Goal: Information Seeking & Learning: Learn about a topic

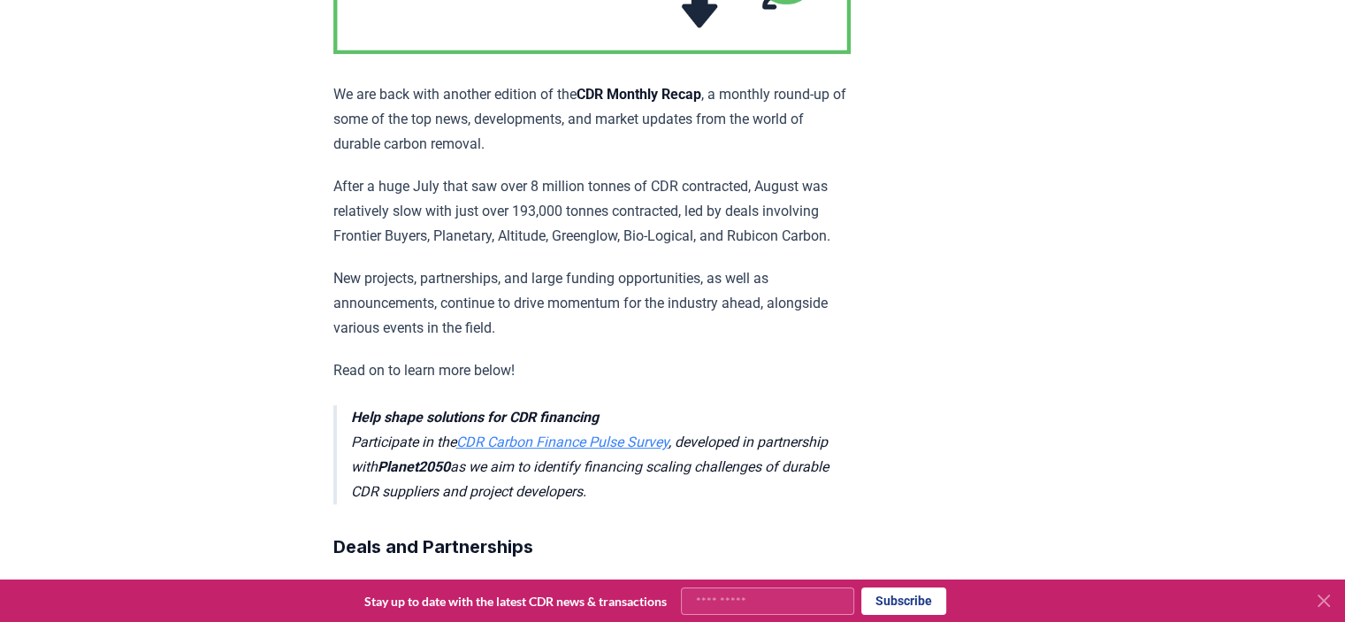
scroll to position [279, 0]
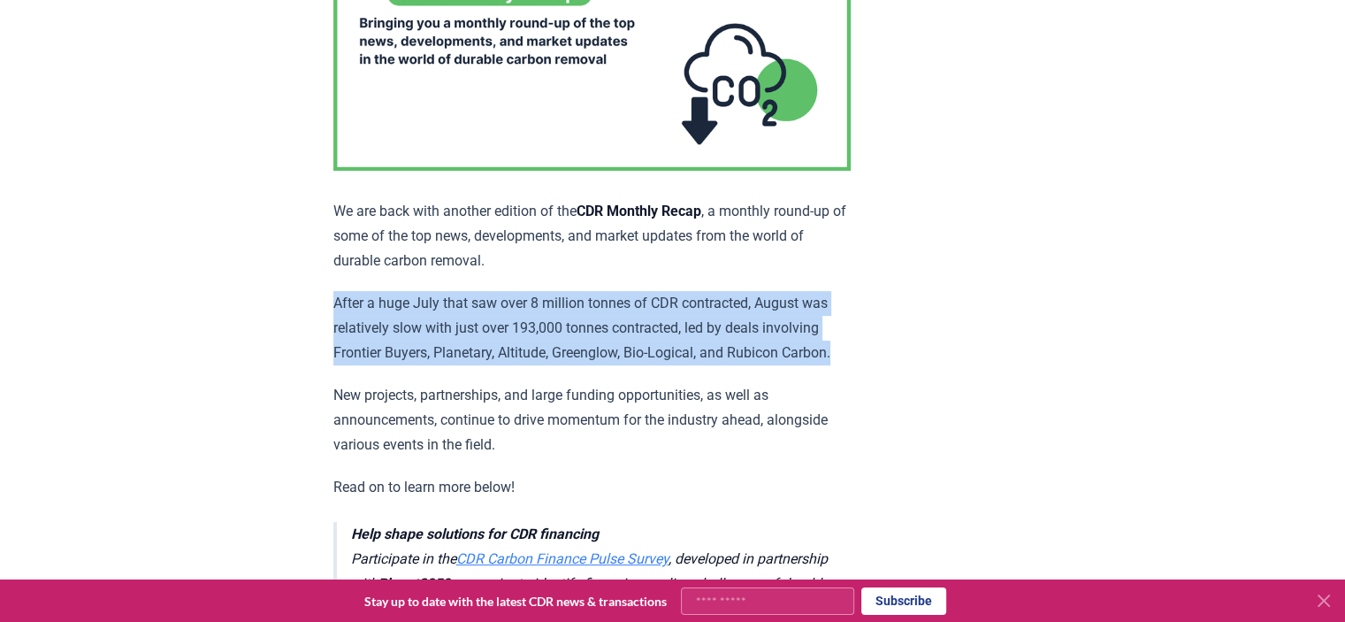
drag, startPoint x: 334, startPoint y: 295, endPoint x: 434, endPoint y: 372, distance: 126.1
click at [434, 365] on p "After a huge July that saw over 8 million tonnes of CDR contracted, August was …" at bounding box center [591, 328] width 517 height 74
copy p "After a huge July that saw over 8 million tonnes of CDR contracted, August was …"
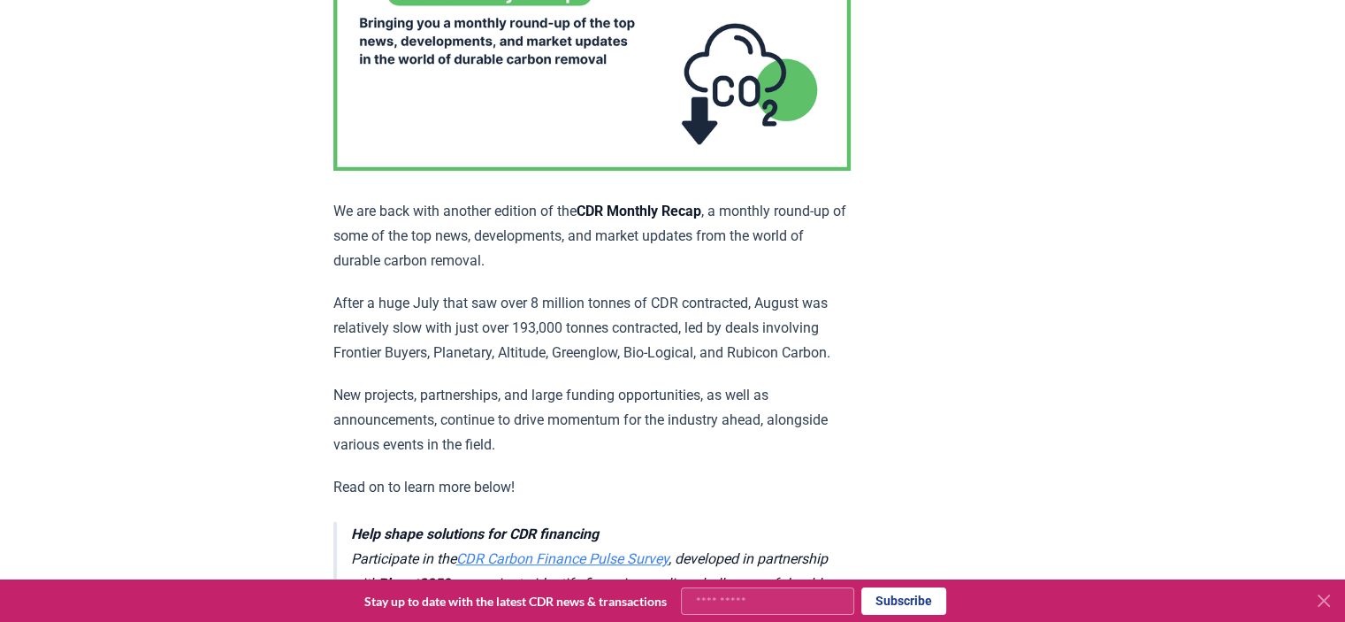
click at [793, 409] on p "New projects, partnerships, and large funding opportunities, as well as announc…" at bounding box center [591, 420] width 517 height 74
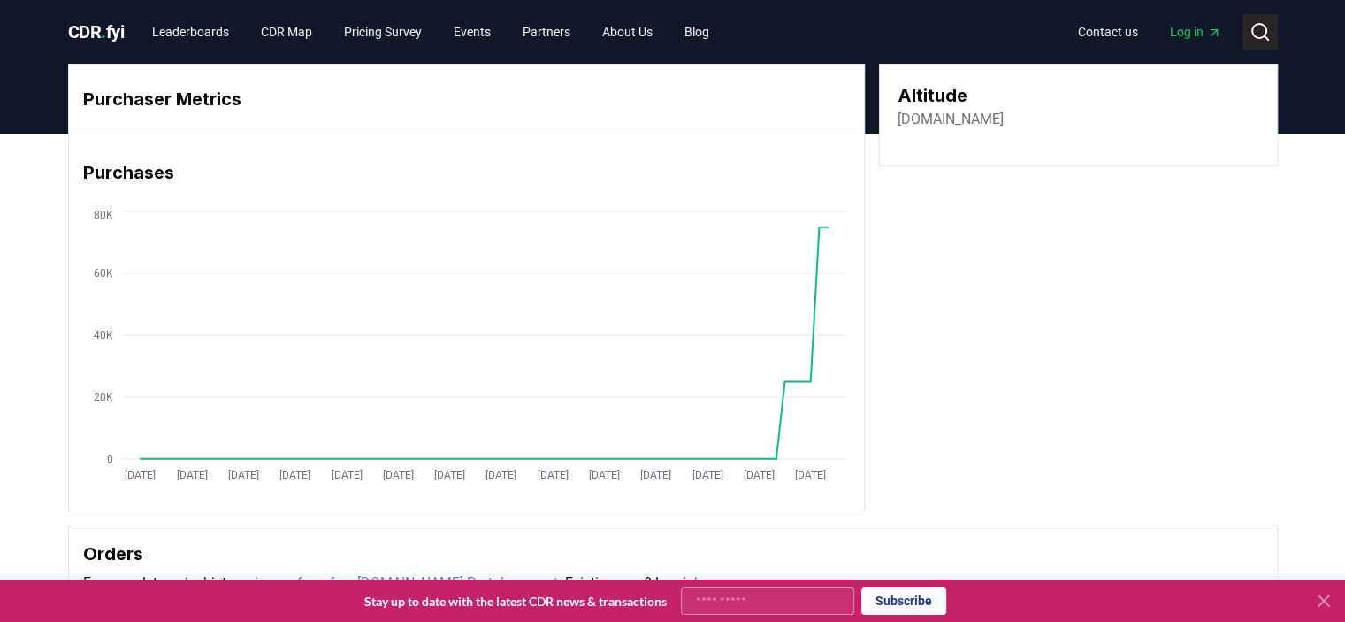
click at [1263, 38] on icon at bounding box center [1260, 31] width 21 height 21
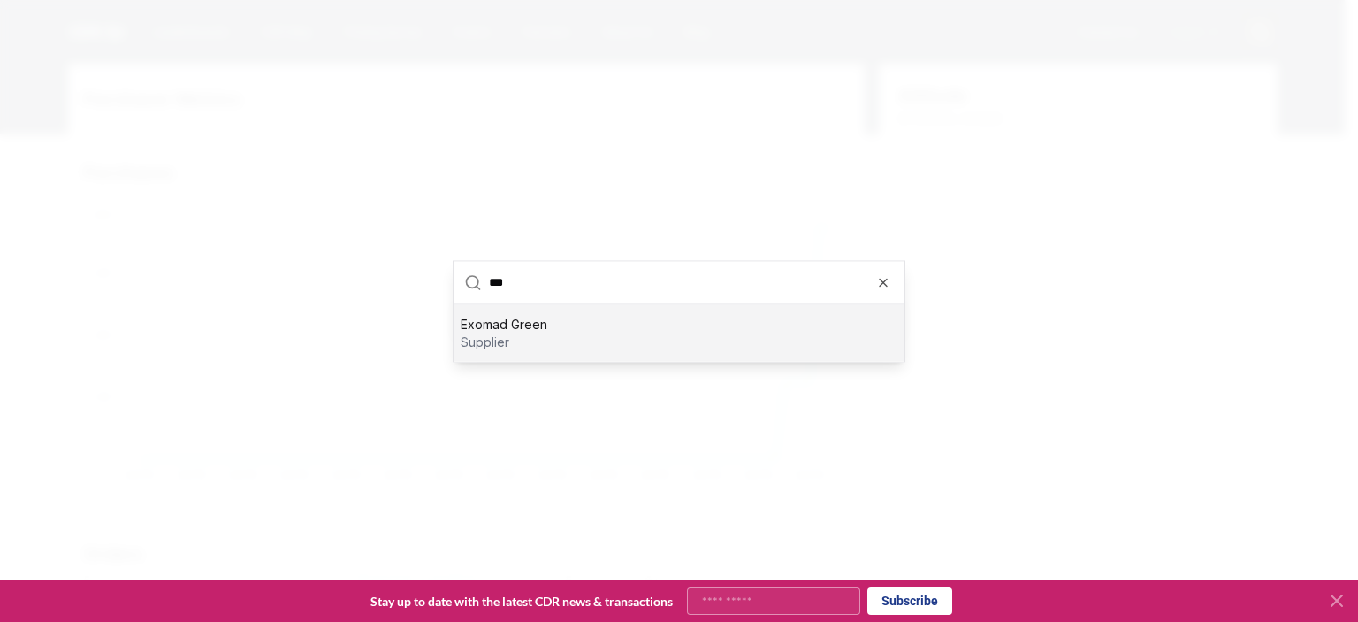
type input "****"
